Goal: Task Accomplishment & Management: Complete application form

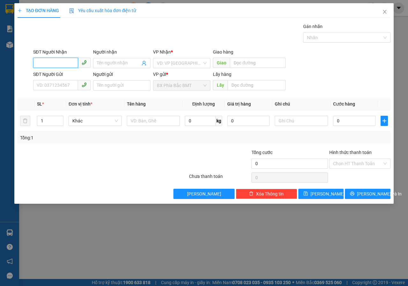
click at [47, 64] on input "SĐT Người Nhận" at bounding box center [55, 63] width 45 height 10
click at [46, 86] on div "0938114947 - QUYÊN" at bounding box center [62, 86] width 50 height 7
type input "0938114947"
type input "QUYÊN"
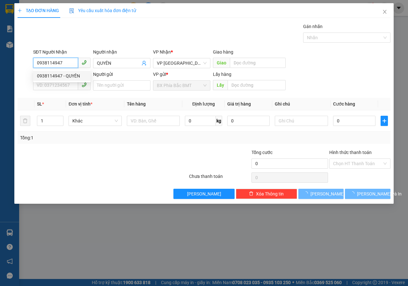
type input "50.000"
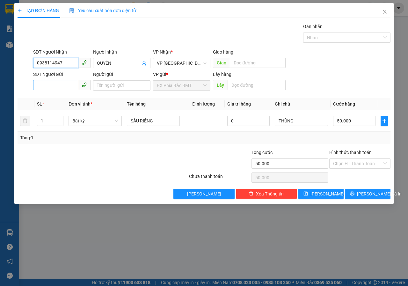
type input "0938114947"
click at [34, 87] on input "SĐT Người Gửi" at bounding box center [55, 85] width 45 height 10
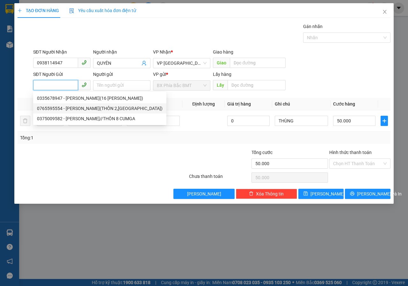
click at [62, 110] on div "0765595554 - [PERSON_NAME](THÔN 2,[GEOGRAPHIC_DATA])" at bounding box center [100, 108] width 126 height 7
type input "0765595554"
type input "[PERSON_NAME](THÔN 2,[GEOGRAPHIC_DATA])"
type input "bmt"
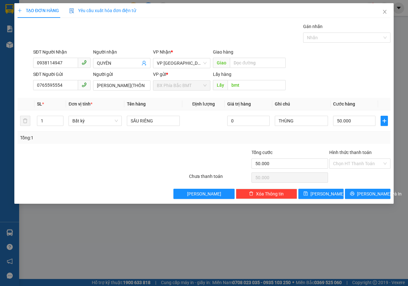
click at [241, 139] on div "Tổng: 1" at bounding box center [204, 137] width 368 height 7
click at [351, 161] on input "Hình thức thanh toán" at bounding box center [357, 164] width 49 height 10
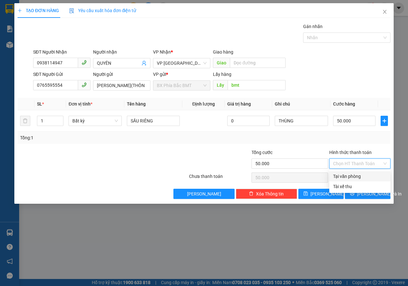
click at [352, 175] on div "Tại văn phòng" at bounding box center [360, 176] width 54 height 7
type input "0"
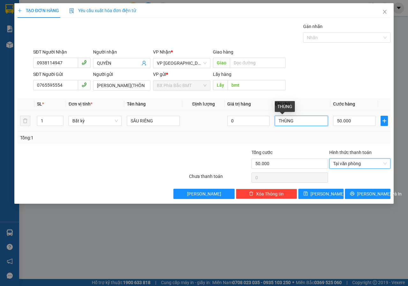
click at [300, 122] on input "THÙNG" at bounding box center [301, 121] width 53 height 10
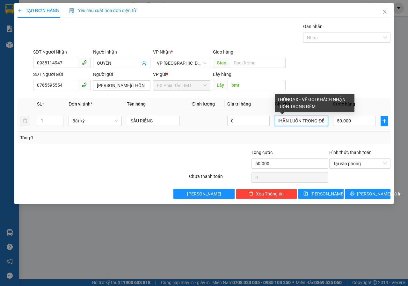
scroll to position [0, 62]
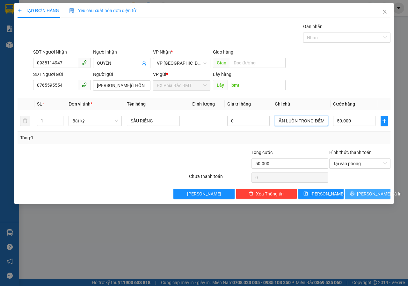
type input "THÙNG//XE VỀ GỌI KHÁCH NHẬN LUÔN TRONG ĐÊM"
click at [368, 191] on span "[PERSON_NAME] và In" at bounding box center [379, 193] width 45 height 7
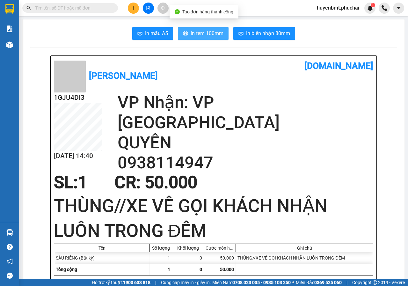
click at [198, 32] on span "In tem 100mm" at bounding box center [207, 33] width 33 height 8
